Goal: Task Accomplishment & Management: Use online tool/utility

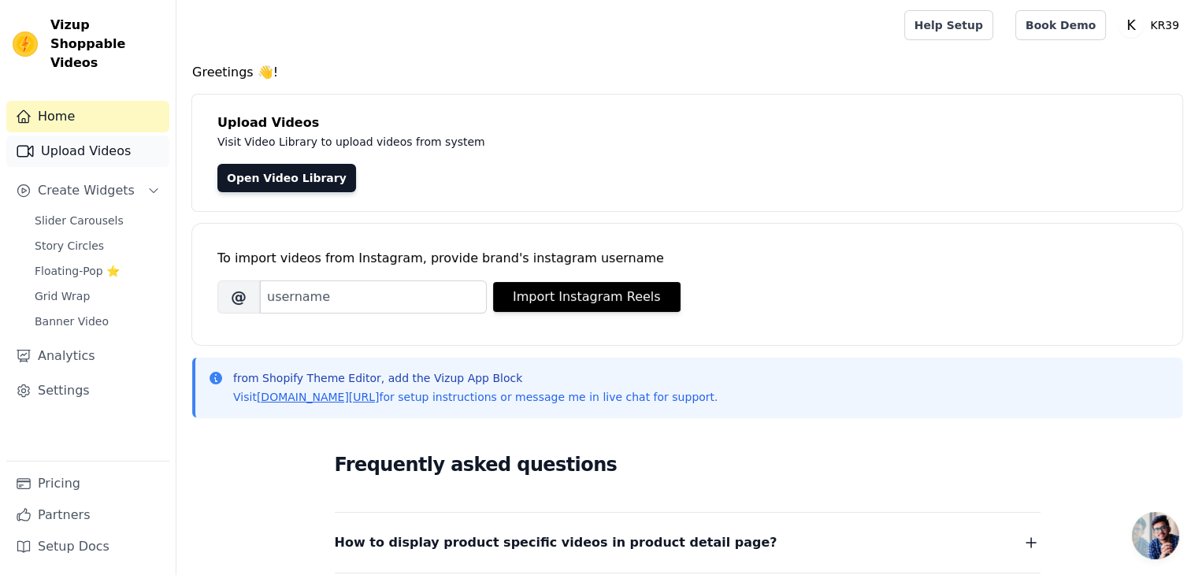
click at [105, 136] on link "Upload Videos" at bounding box center [87, 152] width 163 height 32
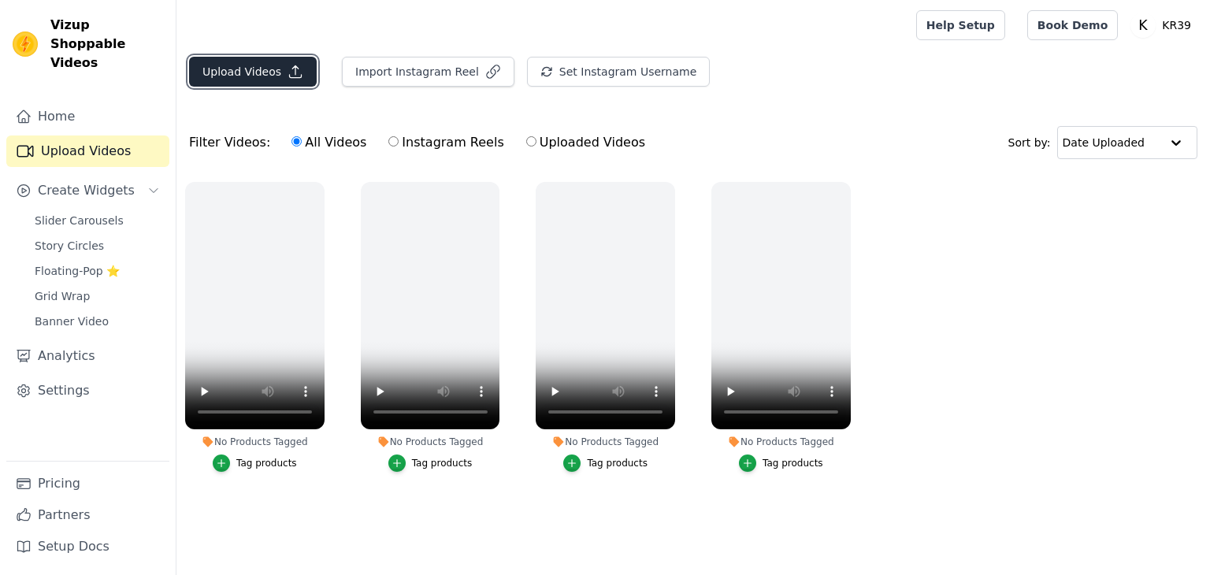
click at [252, 64] on button "Upload Videos" at bounding box center [253, 72] width 128 height 30
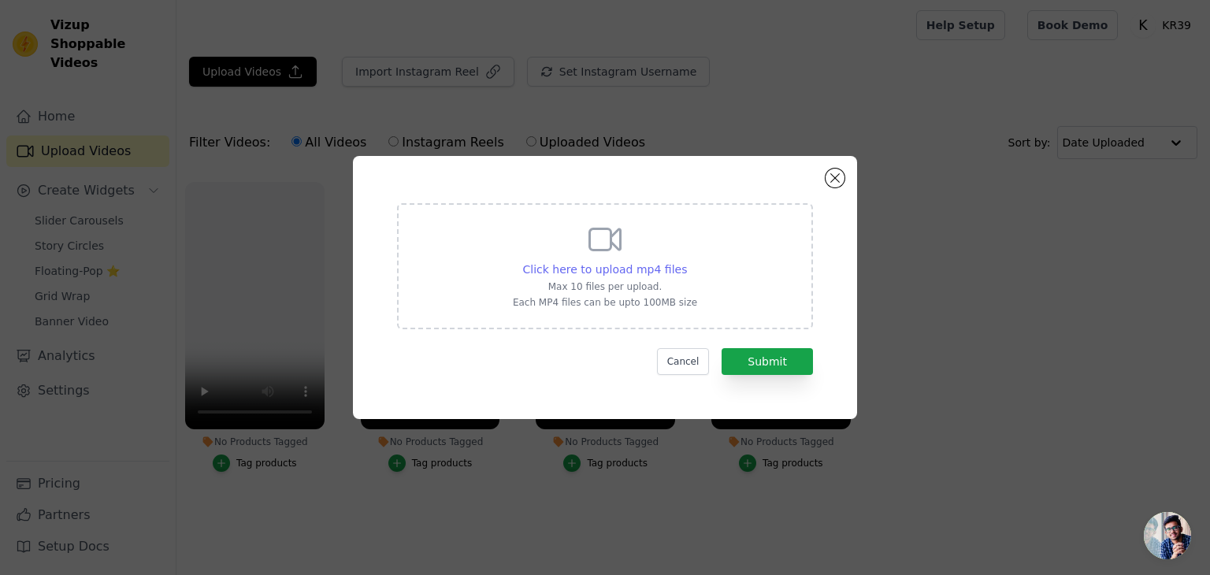
click at [621, 269] on span "Click here to upload mp4 files" at bounding box center [605, 269] width 165 height 13
click at [686, 262] on input "Click here to upload mp4 files Max 10 files per upload. Each MP4 files can be u…" at bounding box center [686, 261] width 1 height 1
type input "C:\fakepath\WhatsApp Video 2025-09-03 at 8.22.09 PM.mp4"
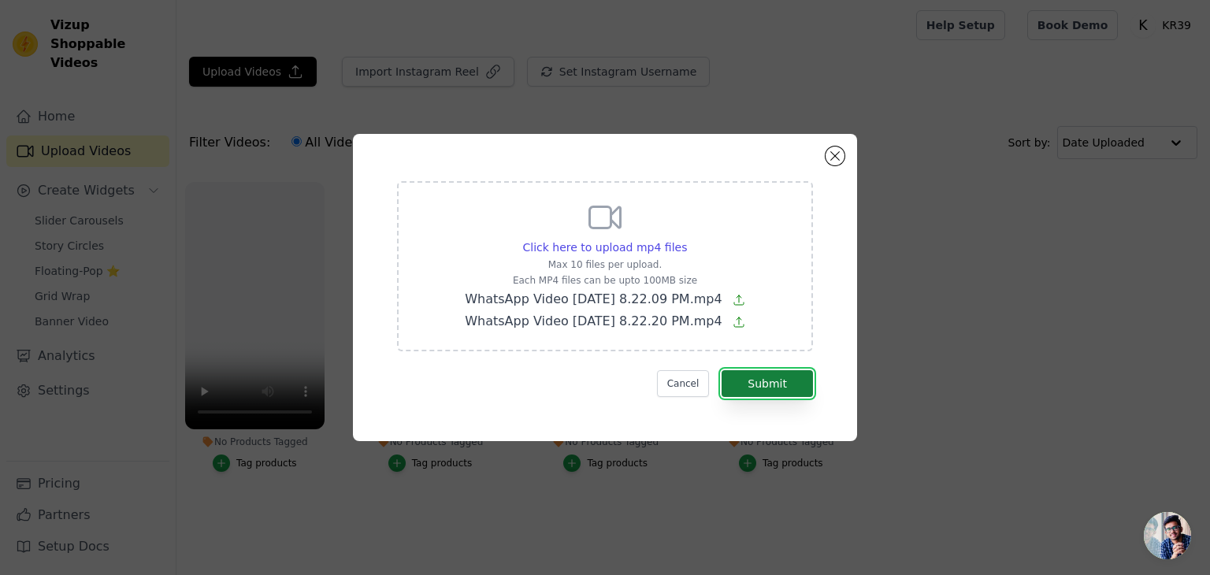
click at [762, 373] on button "Submit" at bounding box center [767, 383] width 91 height 27
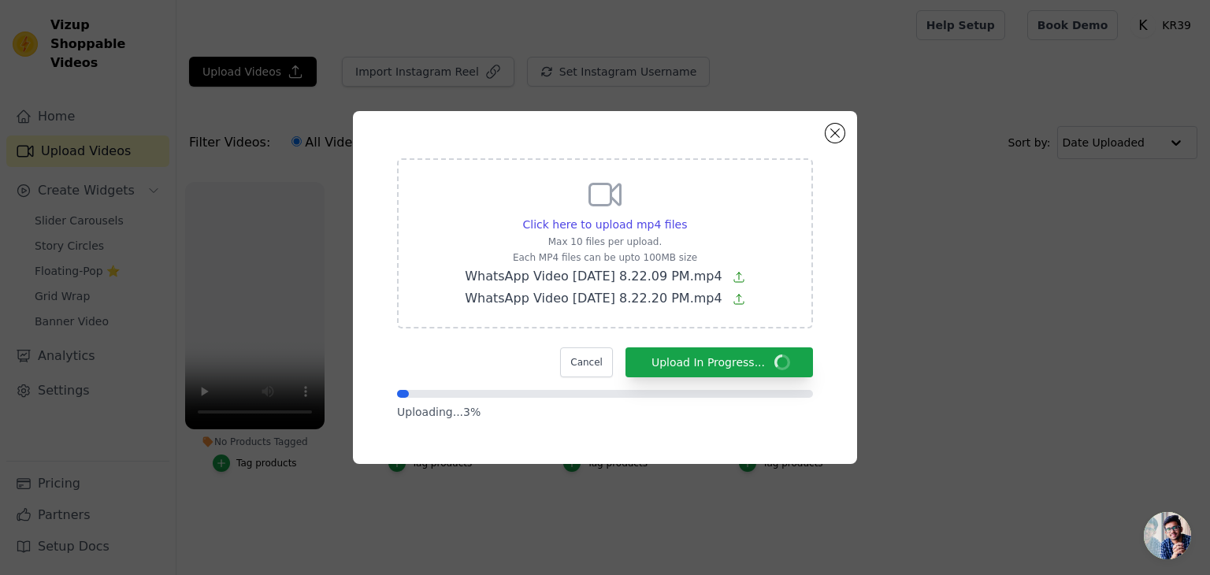
drag, startPoint x: 570, startPoint y: 125, endPoint x: 681, endPoint y: 180, distance: 123.0
click at [658, 184] on div "Click here to upload mp4 files Max 10 files per upload. Each MP4 files can be u…" at bounding box center [605, 287] width 504 height 353
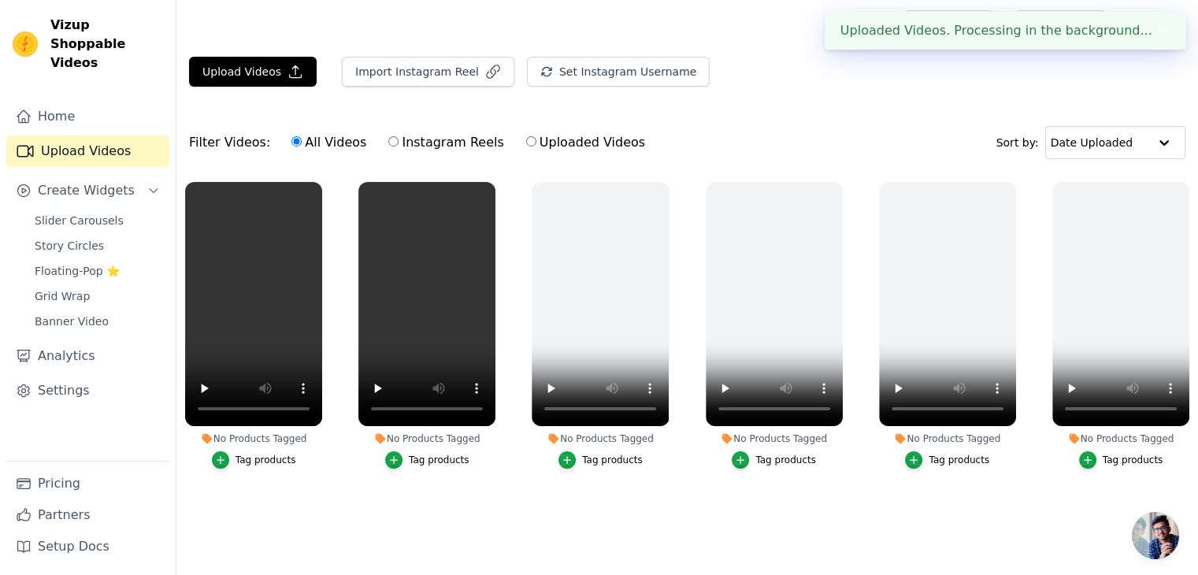
click at [658, 484] on ul "No Products Tagged Tag products No Products Tagged Tag products No Products Tag…" at bounding box center [687, 353] width 1022 height 361
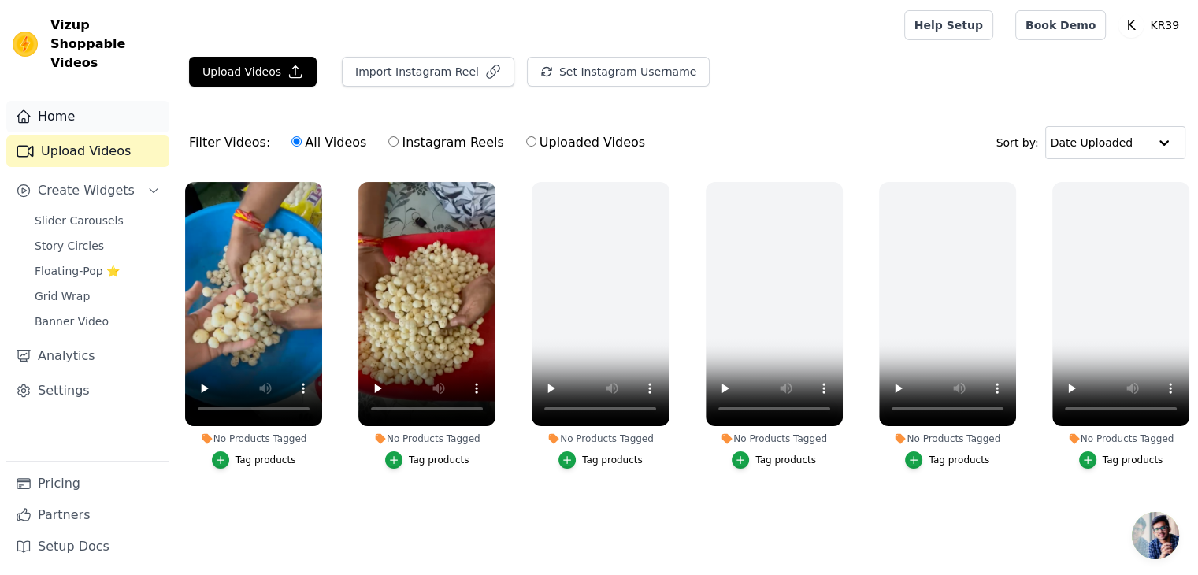
click at [72, 101] on link "Home" at bounding box center [87, 117] width 163 height 32
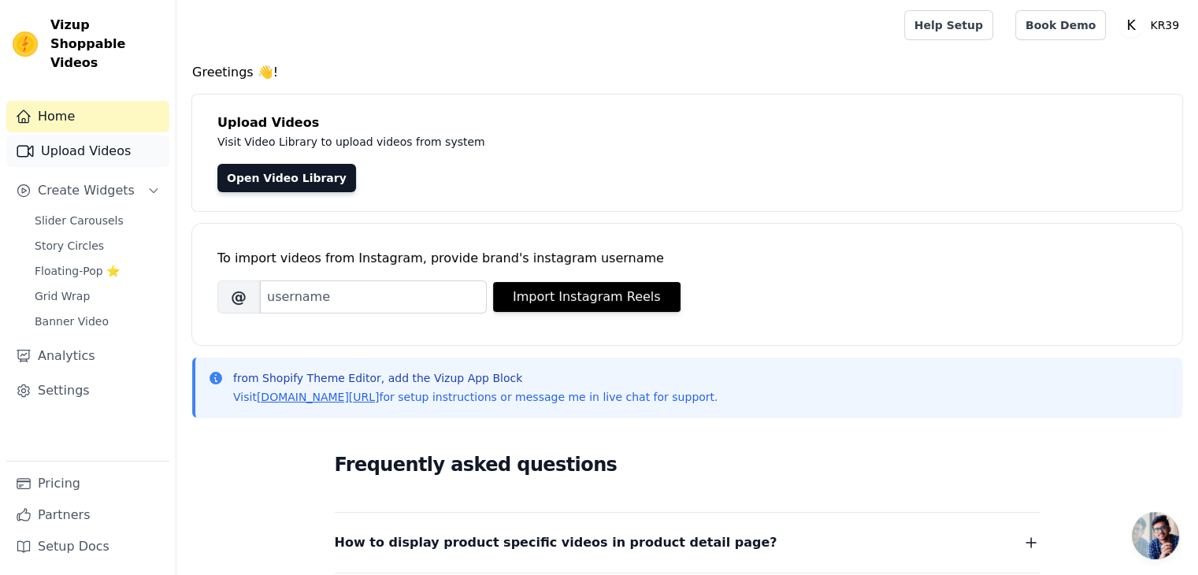
click at [87, 136] on link "Upload Videos" at bounding box center [87, 152] width 163 height 32
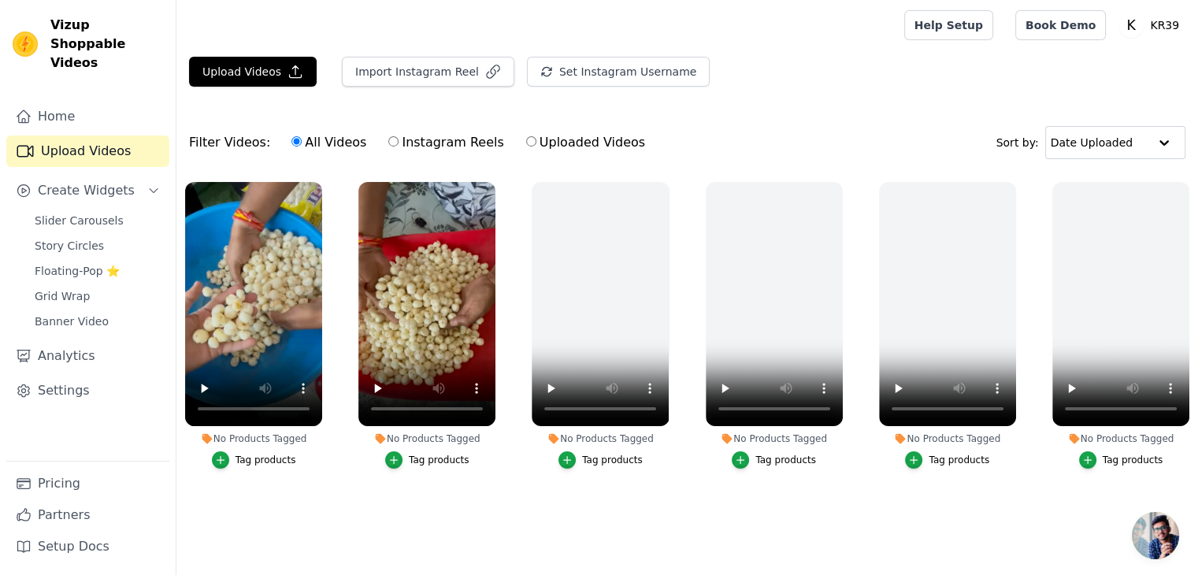
drag, startPoint x: 529, startPoint y: 556, endPoint x: 524, endPoint y: 541, distance: 16.7
click at [529, 556] on main "Upload Videos Import Instagram Reel Set Instagram Username Import Latest IG Ree…" at bounding box center [687, 311] width 1022 height 522
click at [659, 185] on button "No Products Tagged Tag products" at bounding box center [667, 185] width 16 height 16
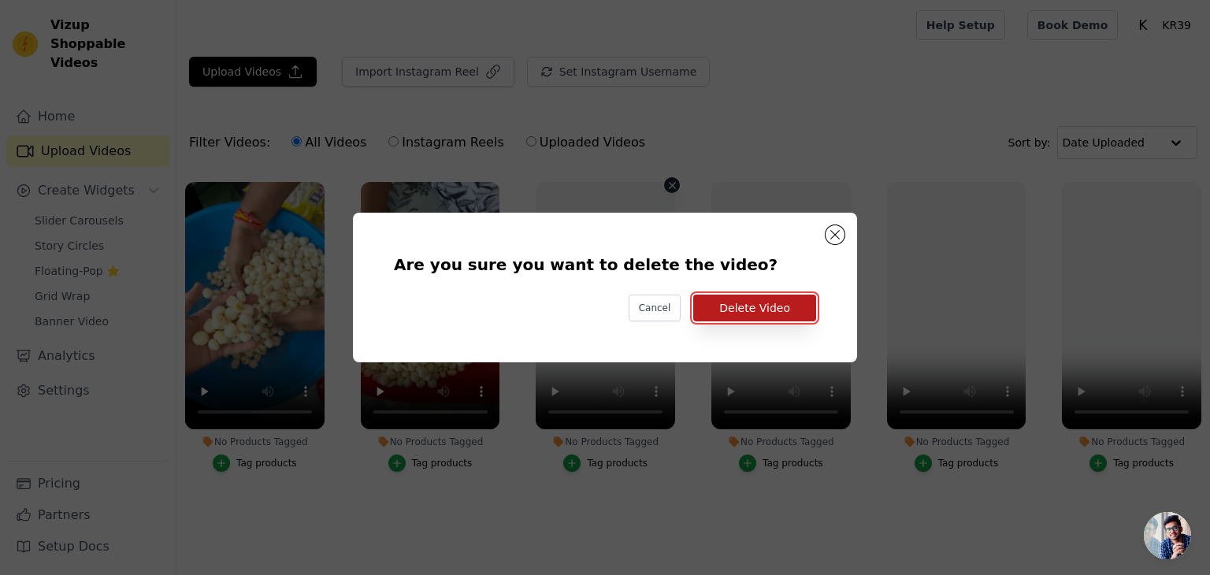
click at [730, 306] on button "Delete Video" at bounding box center [754, 308] width 123 height 27
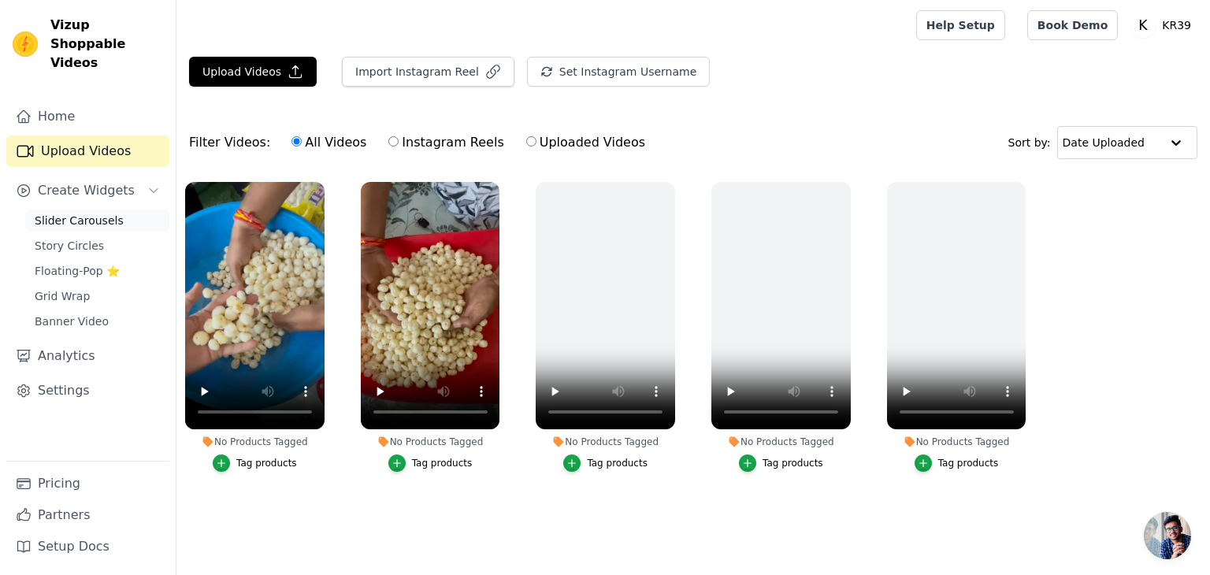
click at [72, 213] on span "Slider Carousels" at bounding box center [79, 221] width 89 height 16
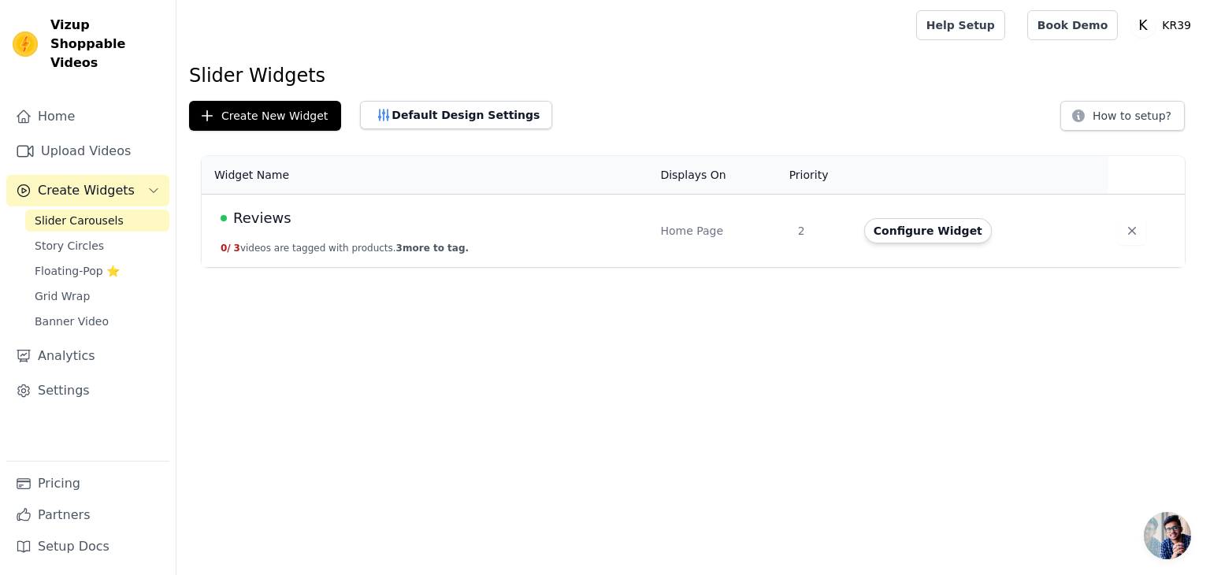
click at [420, 228] on td "Reviews 0 / 3 videos are tagged with products. 3 more to tag." at bounding box center [426, 231] width 449 height 73
drag, startPoint x: 726, startPoint y: 231, endPoint x: 616, endPoint y: 231, distance: 110.3
click at [726, 231] on div "Home Page" at bounding box center [719, 231] width 118 height 16
click at [333, 228] on div "Reviews" at bounding box center [431, 218] width 421 height 22
click at [88, 238] on span "Story Circles" at bounding box center [69, 246] width 69 height 16
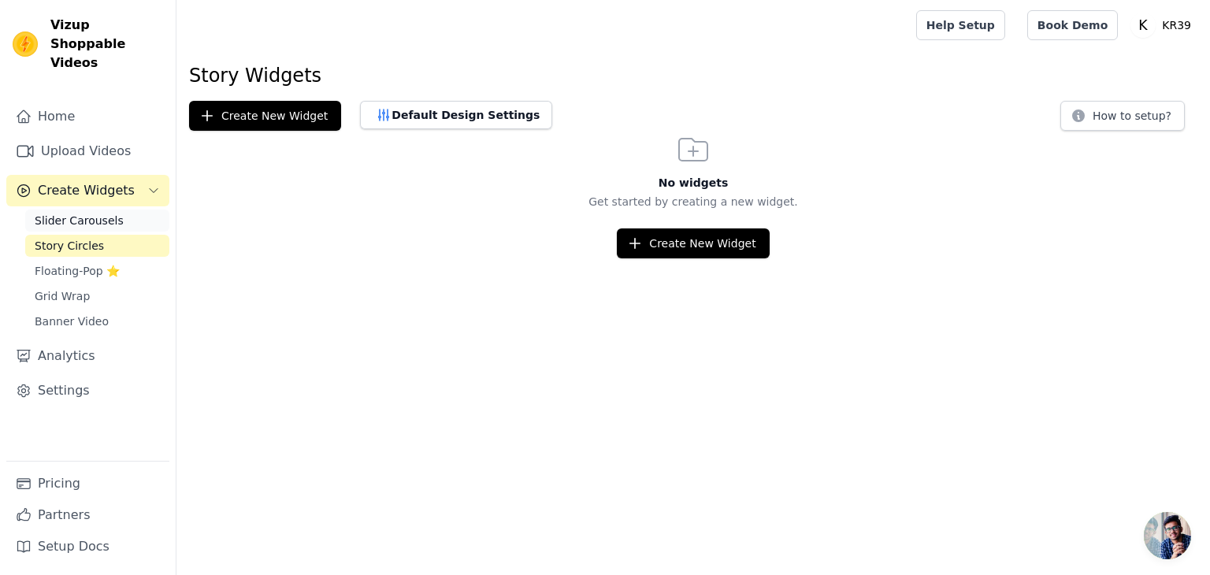
click at [80, 213] on span "Slider Carousels" at bounding box center [79, 221] width 89 height 16
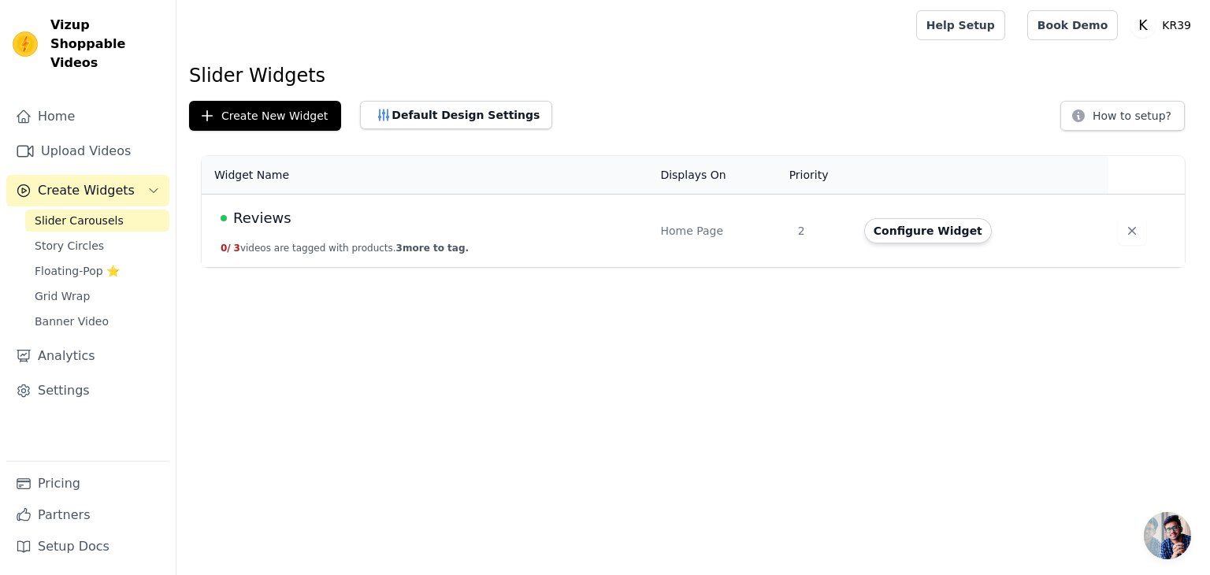
click at [227, 215] on div "Reviews" at bounding box center [431, 218] width 421 height 22
drag, startPoint x: 227, startPoint y: 215, endPoint x: 364, endPoint y: 219, distance: 137.2
click at [364, 219] on div "Reviews" at bounding box center [431, 218] width 421 height 22
click at [366, 219] on div "Reviews" at bounding box center [431, 218] width 421 height 22
drag, startPoint x: 241, startPoint y: 239, endPoint x: 385, endPoint y: 243, distance: 143.5
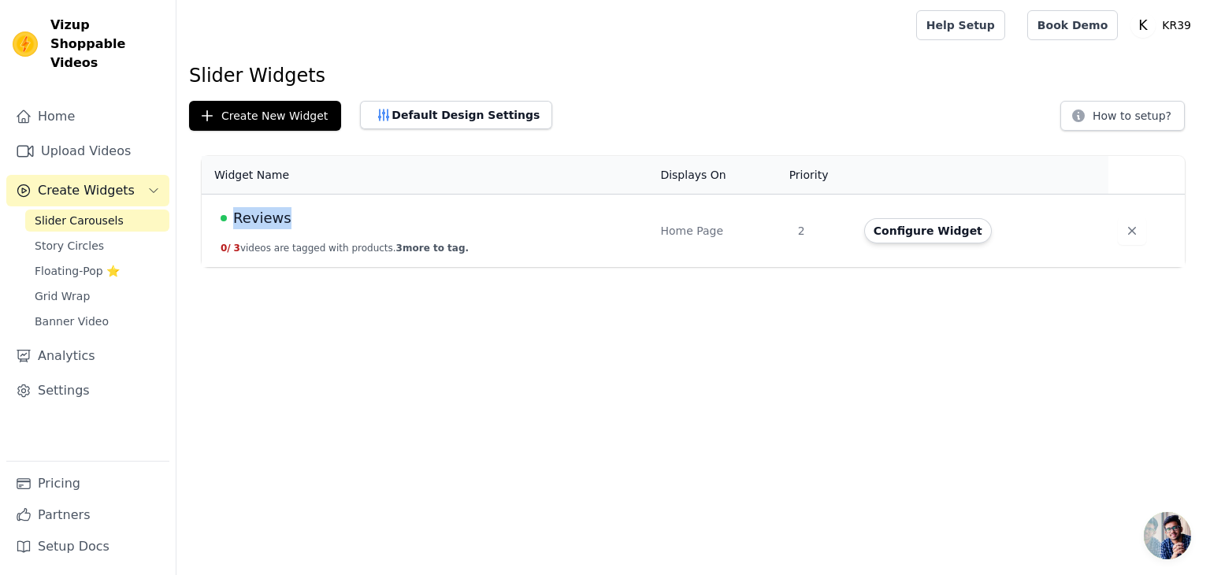
click at [381, 243] on td "Reviews 0 / 3 videos are tagged with products. 3 more to tag." at bounding box center [426, 231] width 449 height 73
click at [914, 222] on button "Configure Widget" at bounding box center [928, 230] width 128 height 25
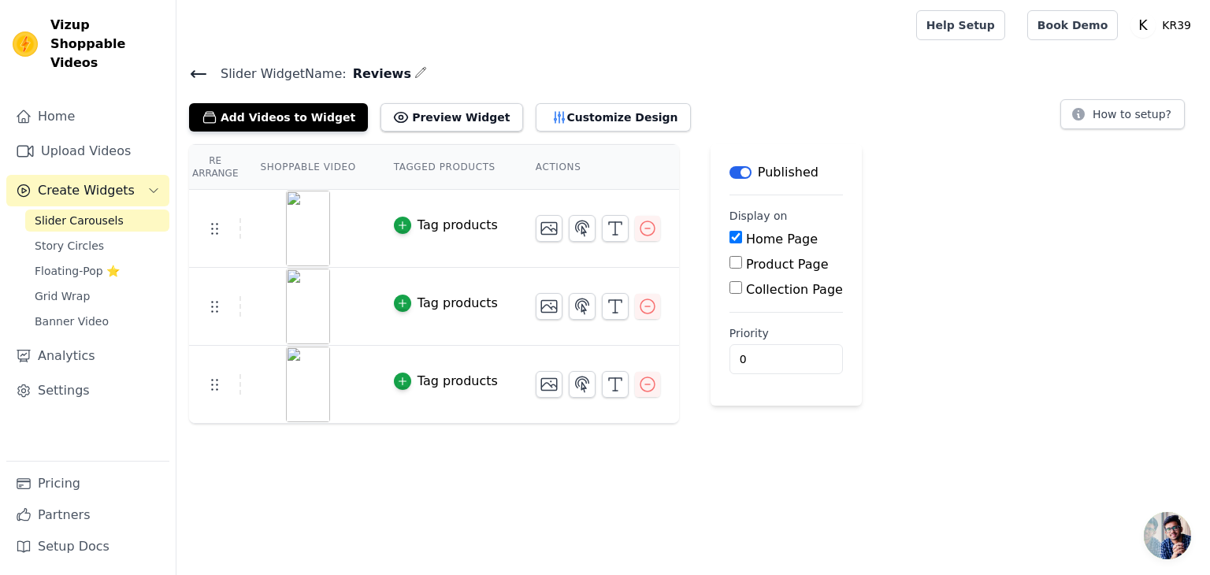
click at [303, 214] on img at bounding box center [308, 229] width 44 height 76
click at [418, 223] on div "Tag products" at bounding box center [458, 225] width 80 height 19
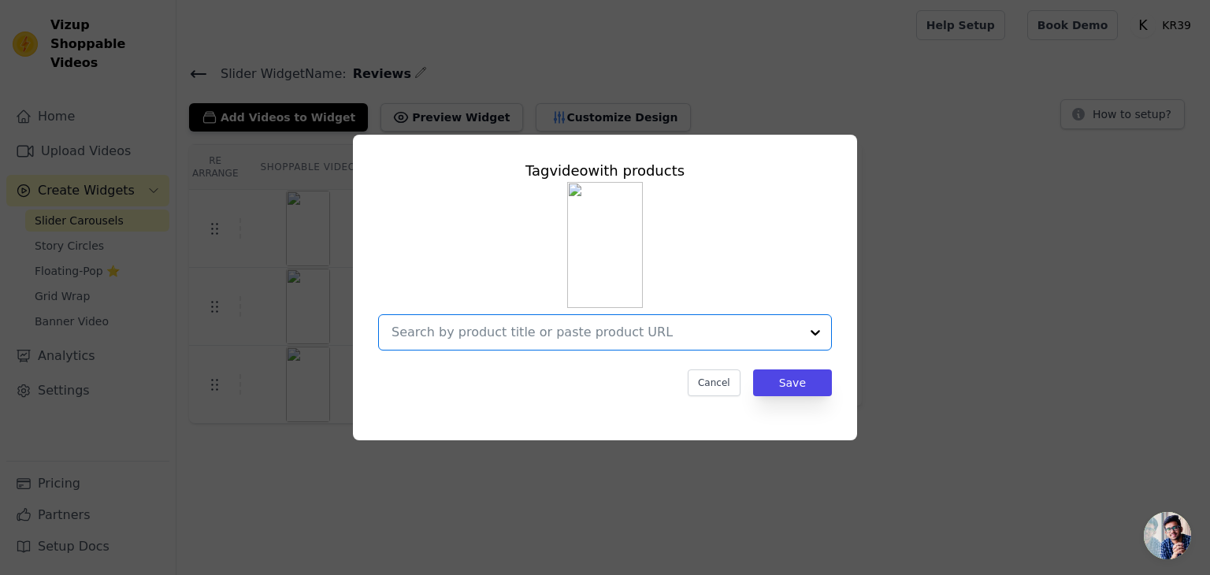
click at [615, 328] on input "text" at bounding box center [596, 332] width 408 height 19
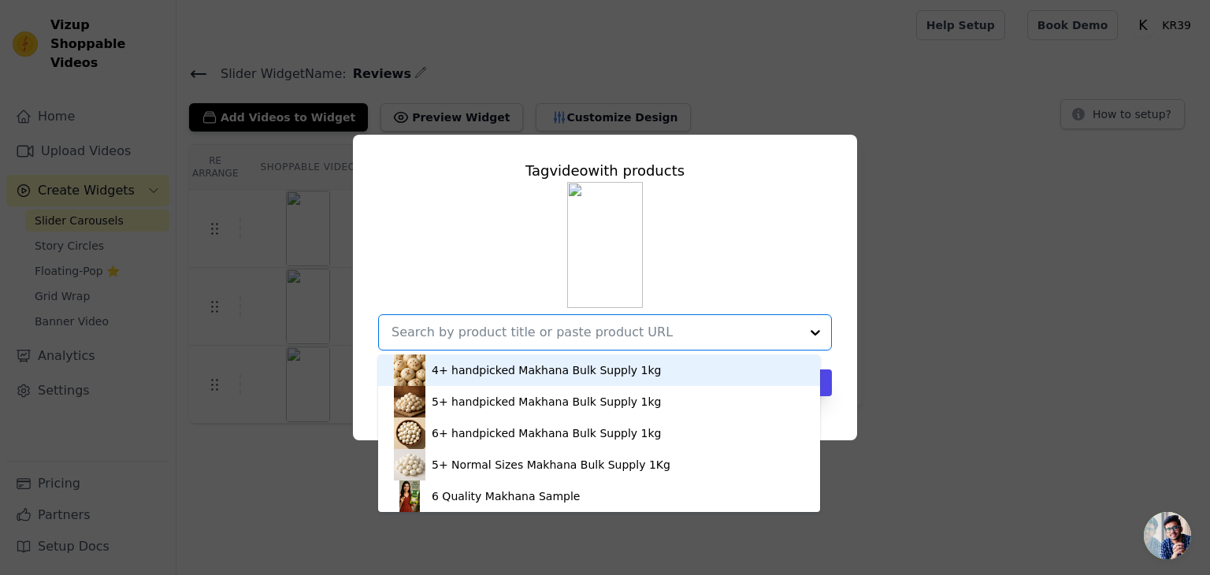
click at [615, 328] on input "text" at bounding box center [596, 332] width 408 height 19
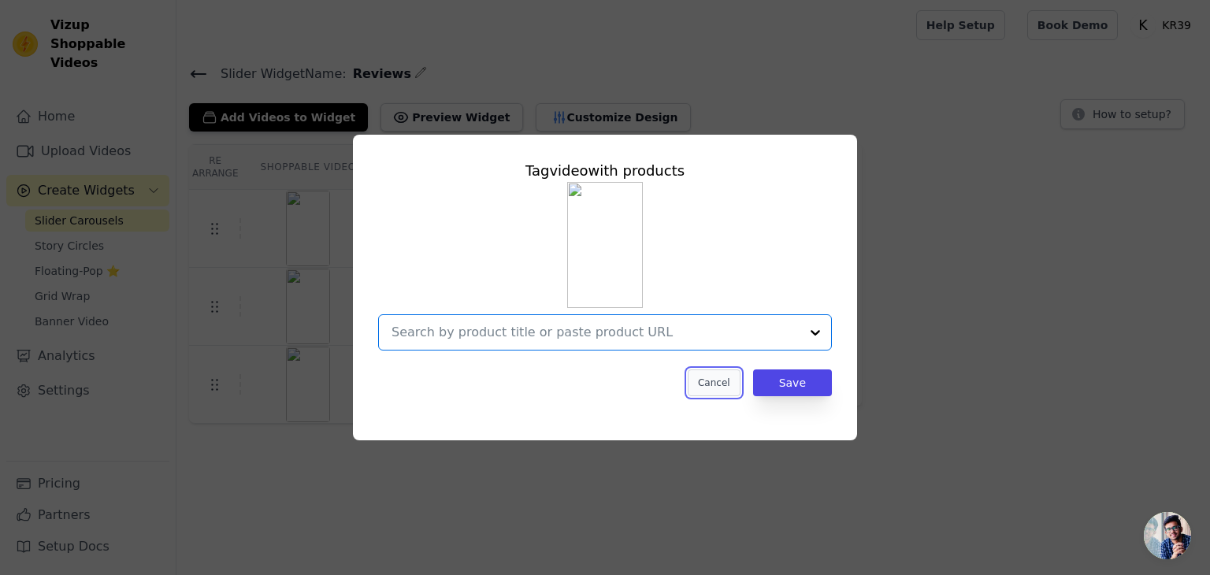
click at [712, 377] on button "Cancel" at bounding box center [714, 383] width 53 height 27
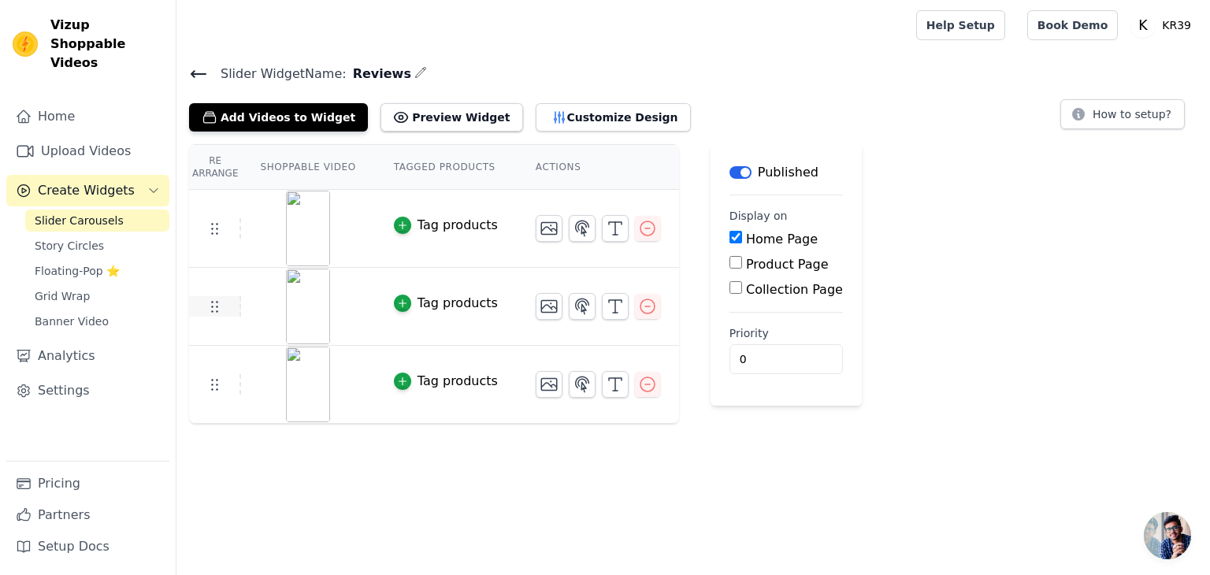
drag, startPoint x: 217, startPoint y: 303, endPoint x: 230, endPoint y: 296, distance: 14.5
click at [217, 303] on icon at bounding box center [214, 306] width 19 height 19
click at [272, 294] on div at bounding box center [308, 307] width 132 height 76
click at [324, 299] on div at bounding box center [308, 307] width 132 height 76
click at [638, 226] on icon "button" at bounding box center [647, 228] width 19 height 19
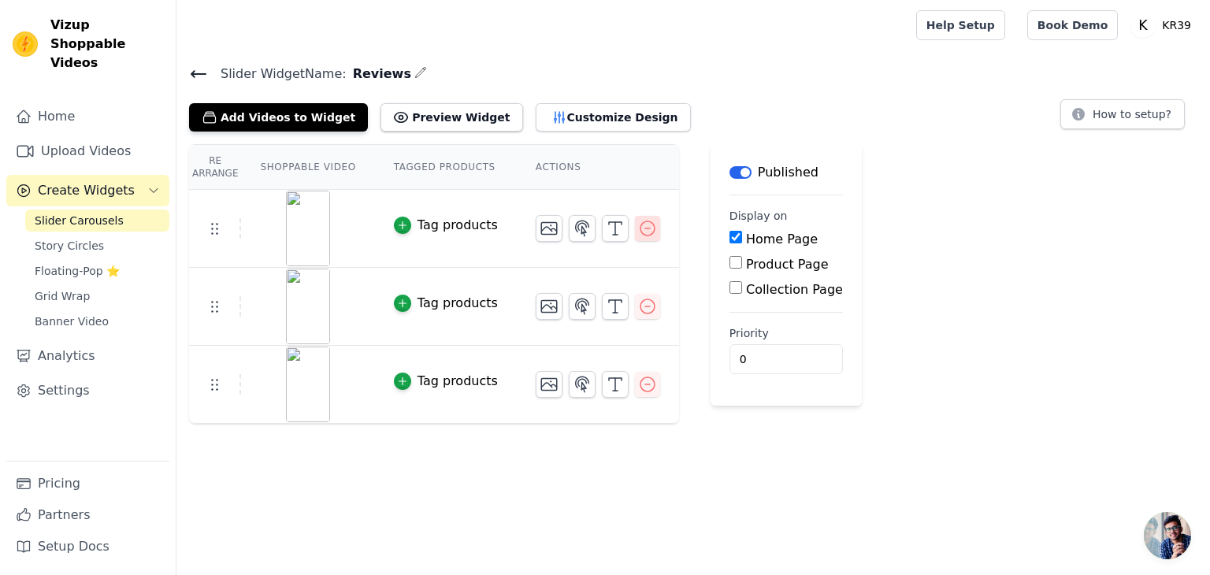
click at [638, 226] on icon "button" at bounding box center [647, 228] width 19 height 19
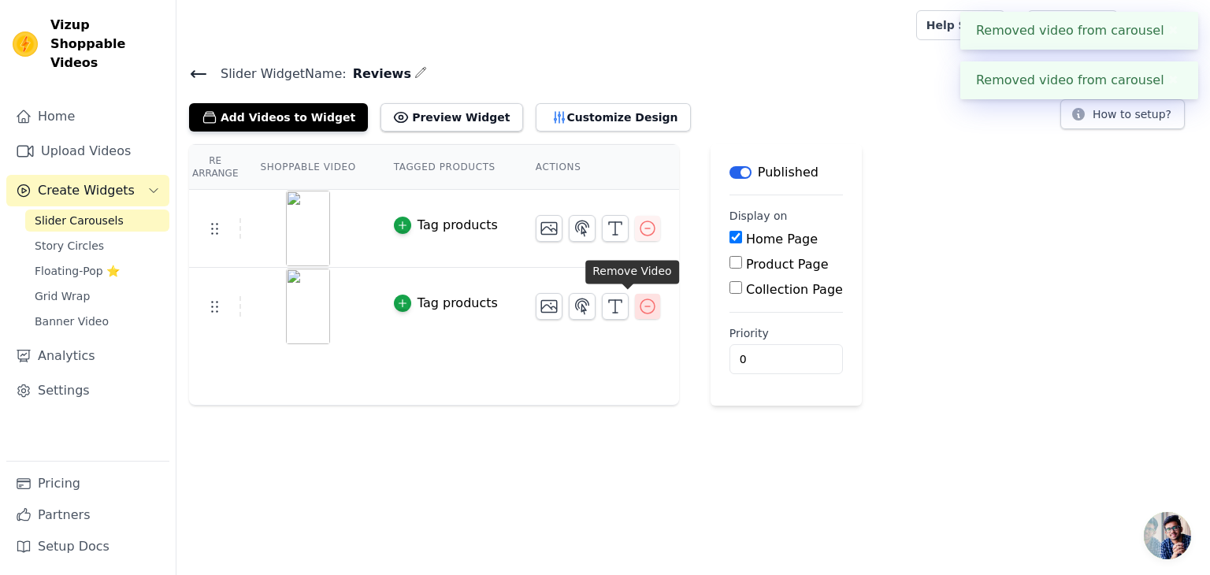
click at [638, 297] on icon "button" at bounding box center [647, 306] width 19 height 19
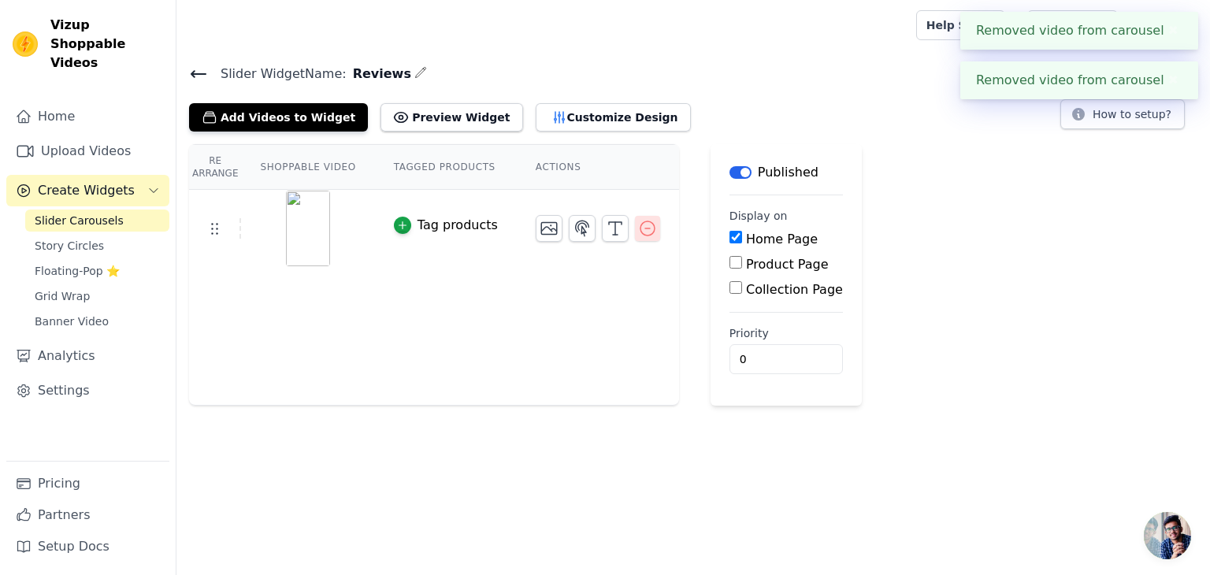
click at [641, 228] on icon "button" at bounding box center [648, 228] width 14 height 14
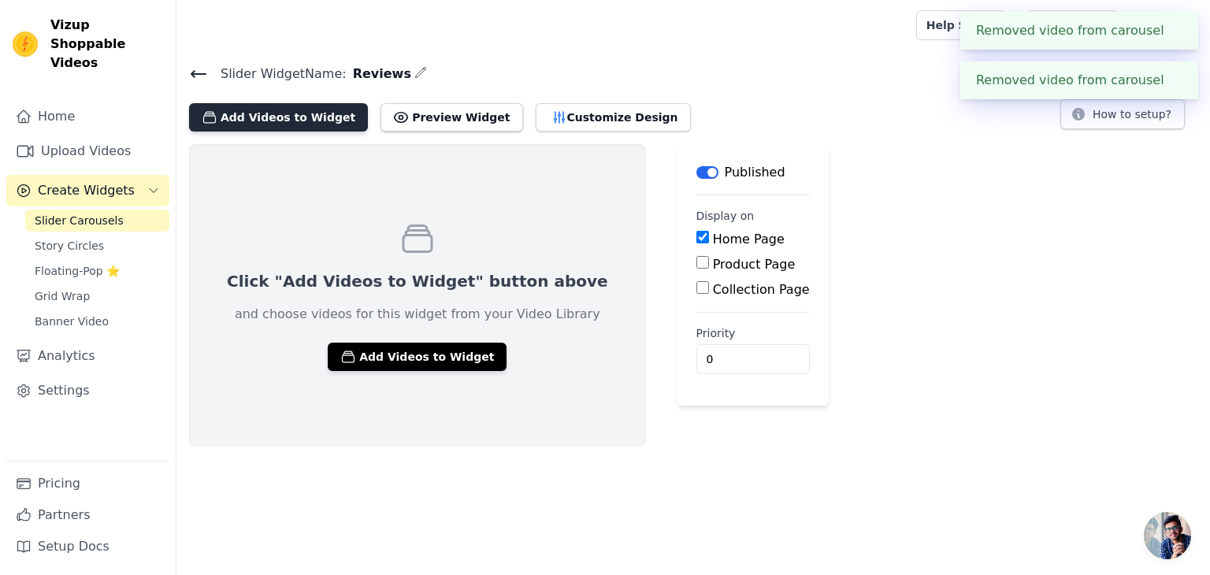
click at [285, 116] on button "Add Videos to Widget" at bounding box center [278, 117] width 179 height 28
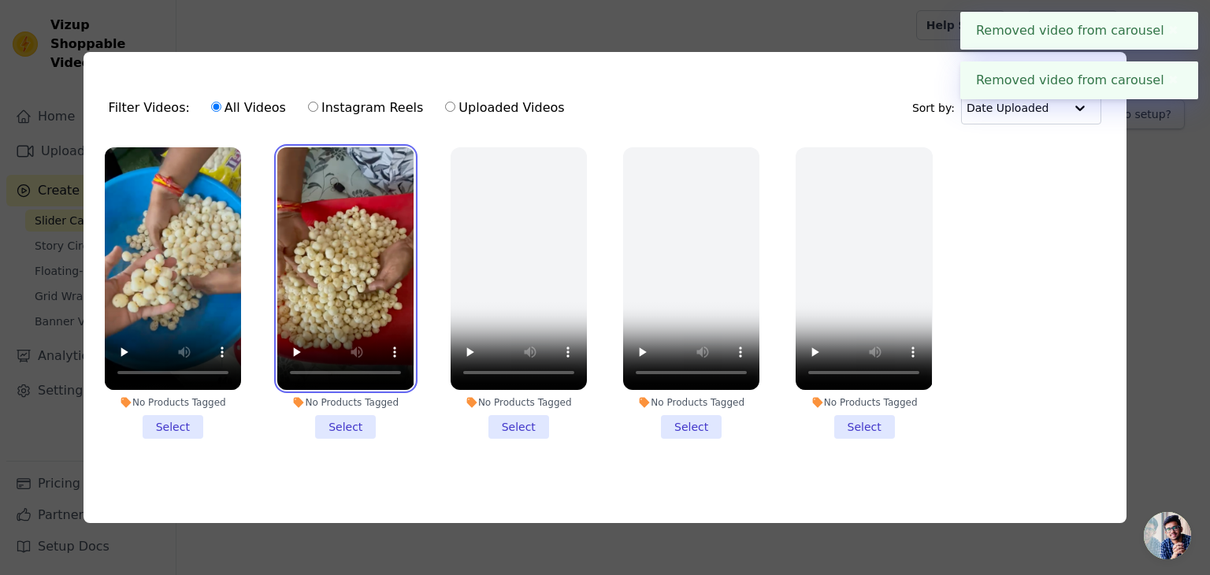
click at [365, 281] on video at bounding box center [345, 268] width 136 height 243
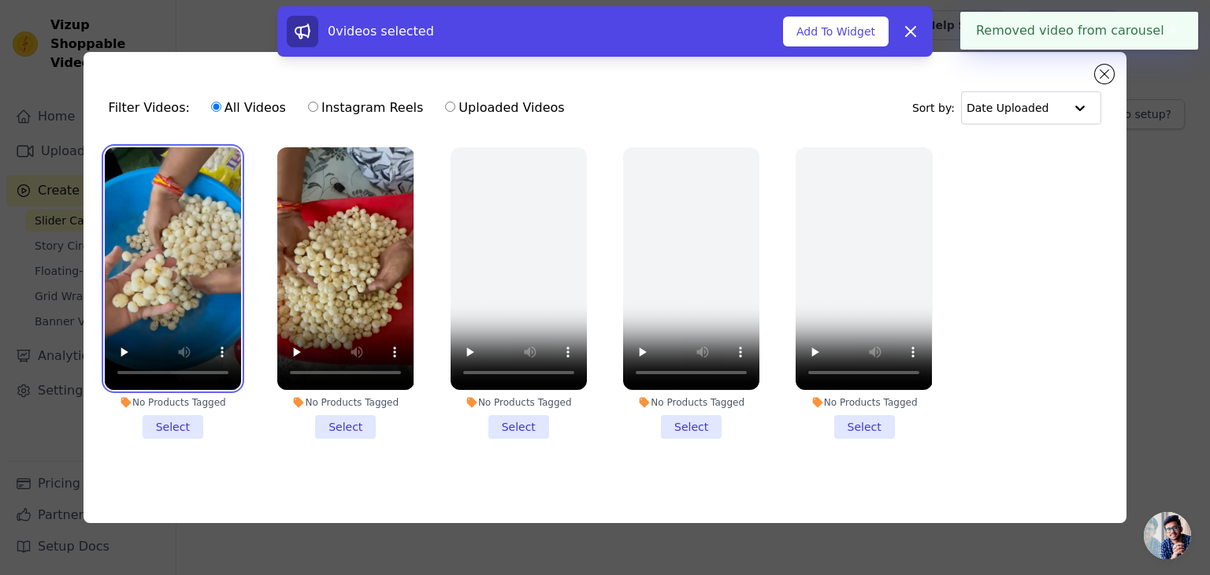
click at [205, 312] on video at bounding box center [173, 268] width 136 height 243
click at [351, 425] on li "No Products Tagged Select" at bounding box center [345, 293] width 136 height 292
click at [0, 0] on input "No Products Tagged Select" at bounding box center [0, 0] width 0 height 0
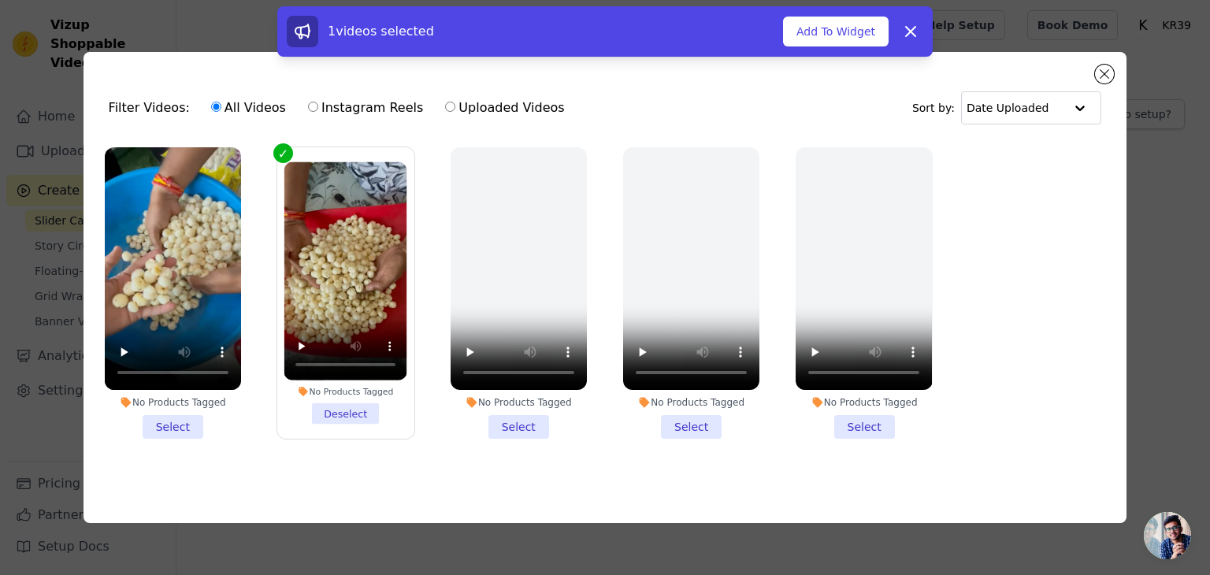
click at [175, 417] on li "No Products Tagged Select" at bounding box center [173, 293] width 136 height 292
click at [0, 0] on input "No Products Tagged Select" at bounding box center [0, 0] width 0 height 0
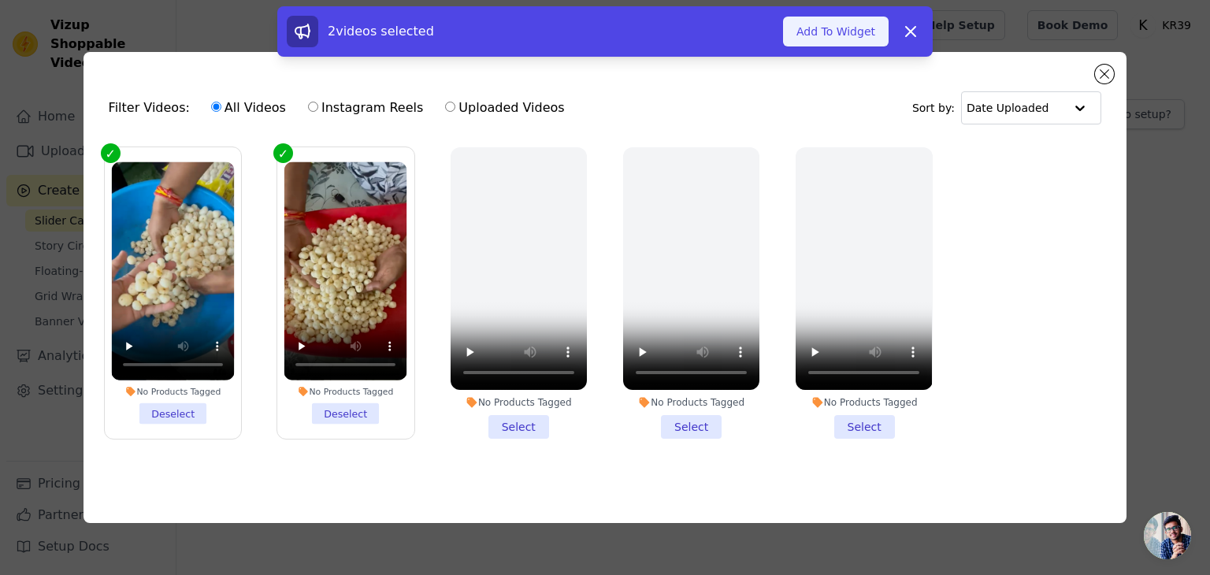
click at [844, 35] on button "Add To Widget" at bounding box center [836, 32] width 106 height 30
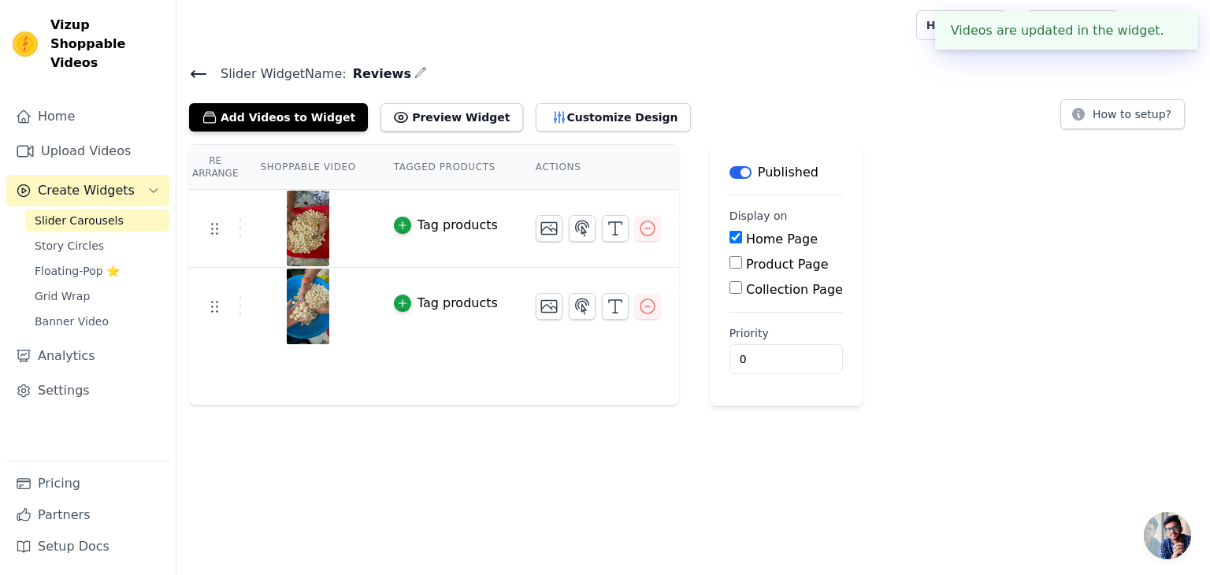
click at [192, 72] on icon at bounding box center [198, 74] width 14 height 6
